Goal: Task Accomplishment & Management: Complete application form

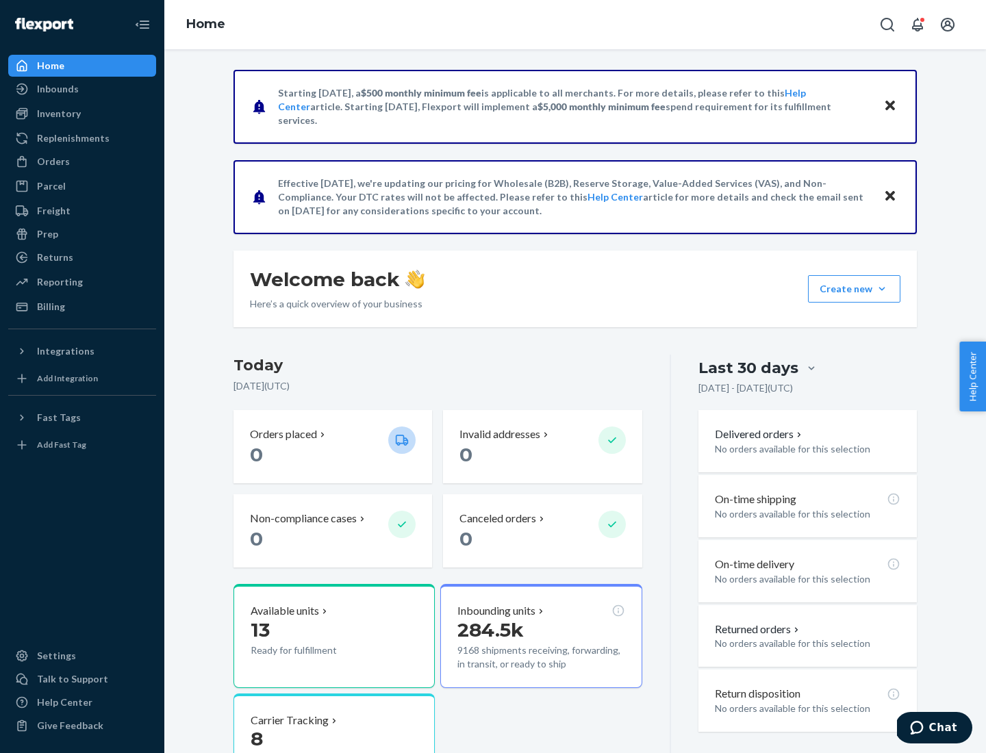
click at [71, 138] on div "Replenishments" at bounding box center [73, 138] width 73 height 14
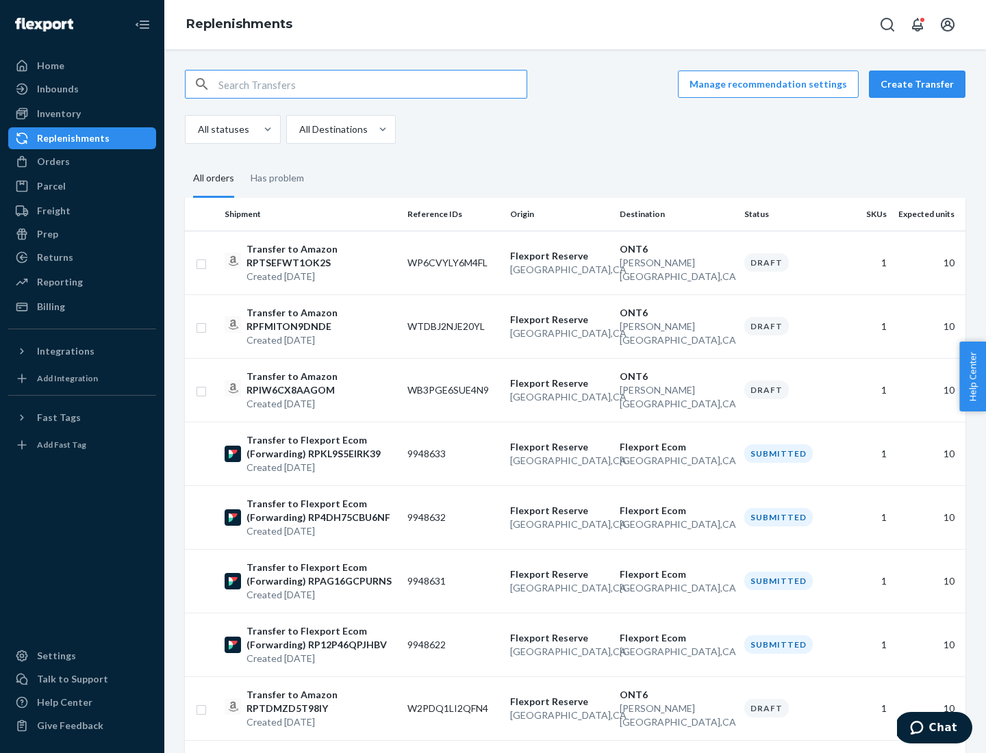
click at [920, 84] on button "Create Transfer" at bounding box center [917, 84] width 97 height 27
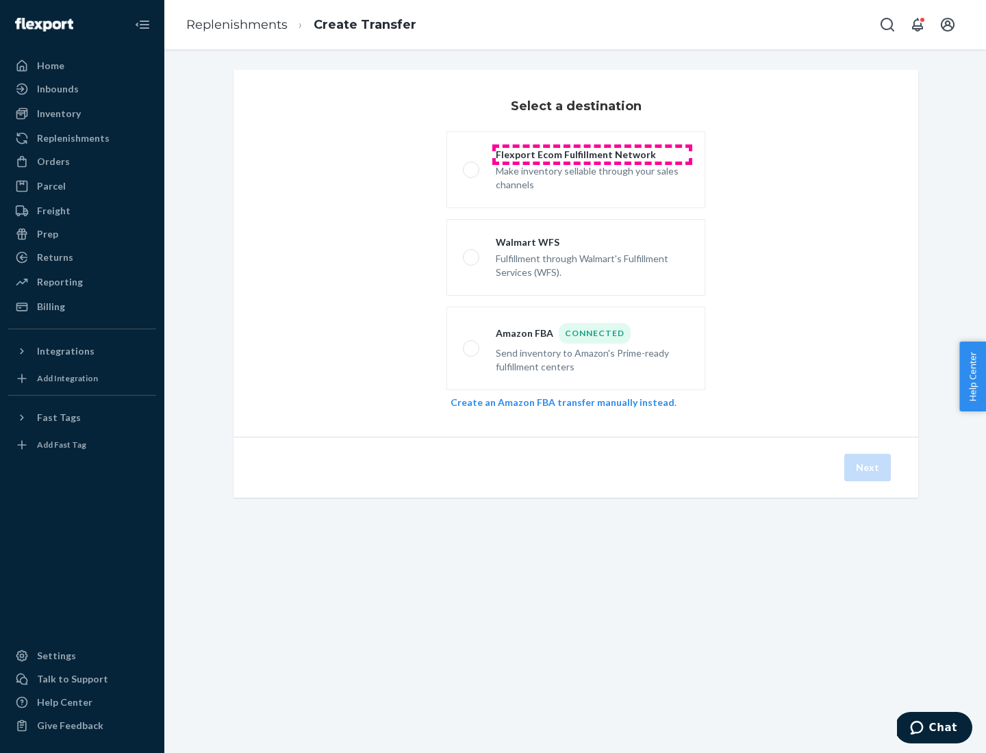
click at [592, 155] on div "Flexport Ecom Fulfillment Network" at bounding box center [592, 155] width 193 height 14
click at [472, 166] on input "Flexport Ecom Fulfillment Network Make inventory sellable through your sales ch…" at bounding box center [467, 170] width 9 height 9
radio input "true"
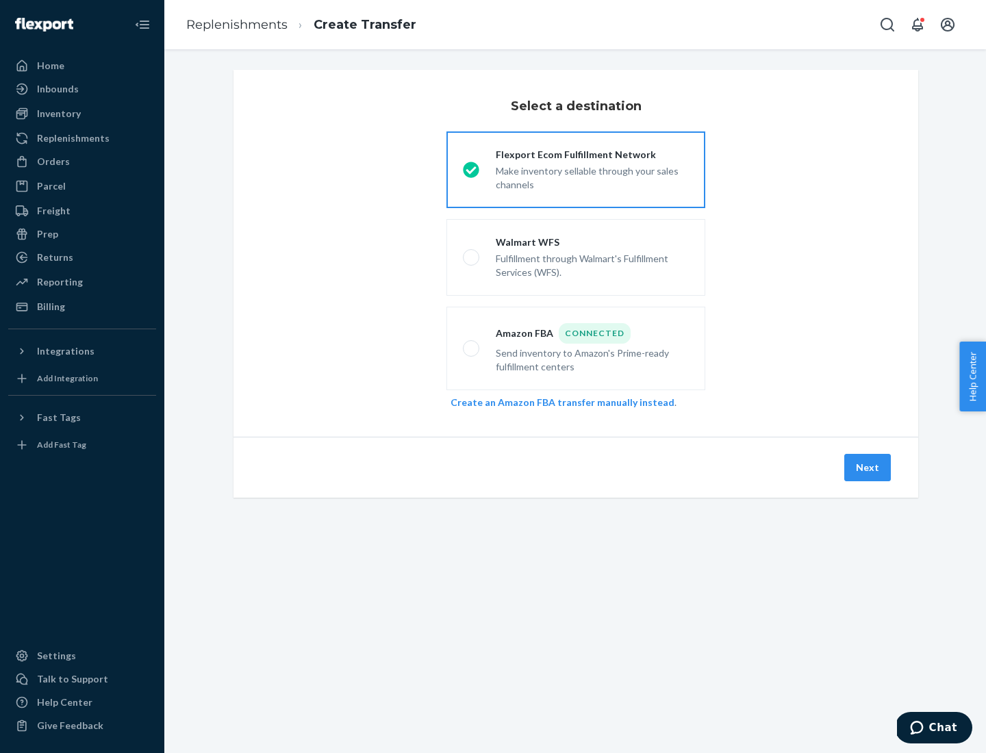
click at [868, 468] on button "Next" at bounding box center [867, 467] width 47 height 27
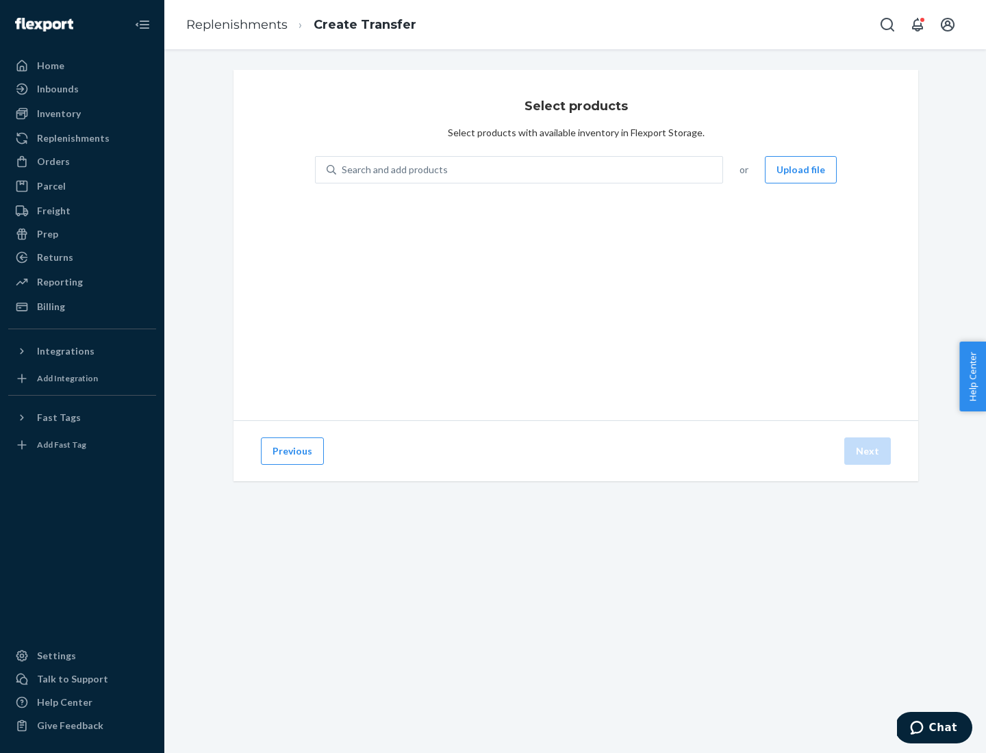
click at [802, 170] on button "Upload file" at bounding box center [801, 169] width 72 height 27
